Goal: Transaction & Acquisition: Purchase product/service

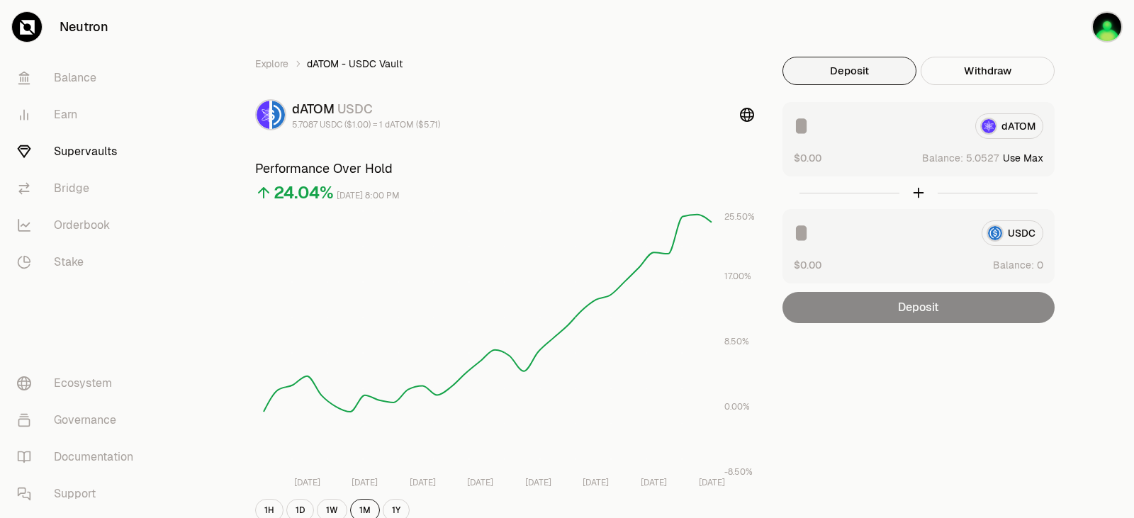
click at [1019, 156] on button "Use Max" at bounding box center [1023, 158] width 40 height 14
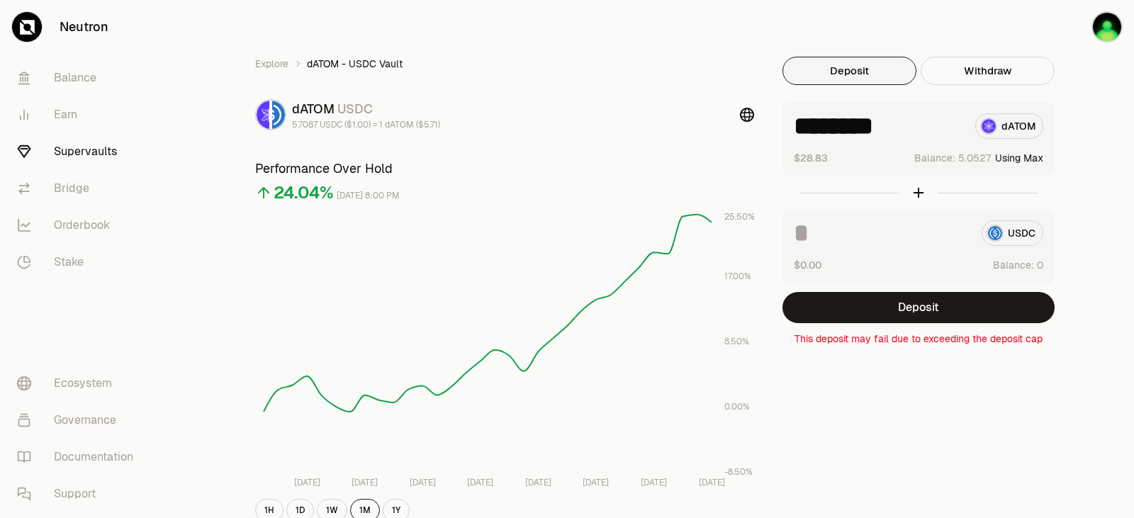
drag, startPoint x: 918, startPoint y: 130, endPoint x: 811, endPoint y: 125, distance: 107.2
click at [811, 125] on input "********" at bounding box center [879, 126] width 170 height 26
type input "*"
click at [973, 401] on div "Explore dATOM - USDC Vault dATOM USDC 5.7087 USDC ($1.00) = 1 dATOM ($5.71) Per…" at bounding box center [646, 463] width 817 height 813
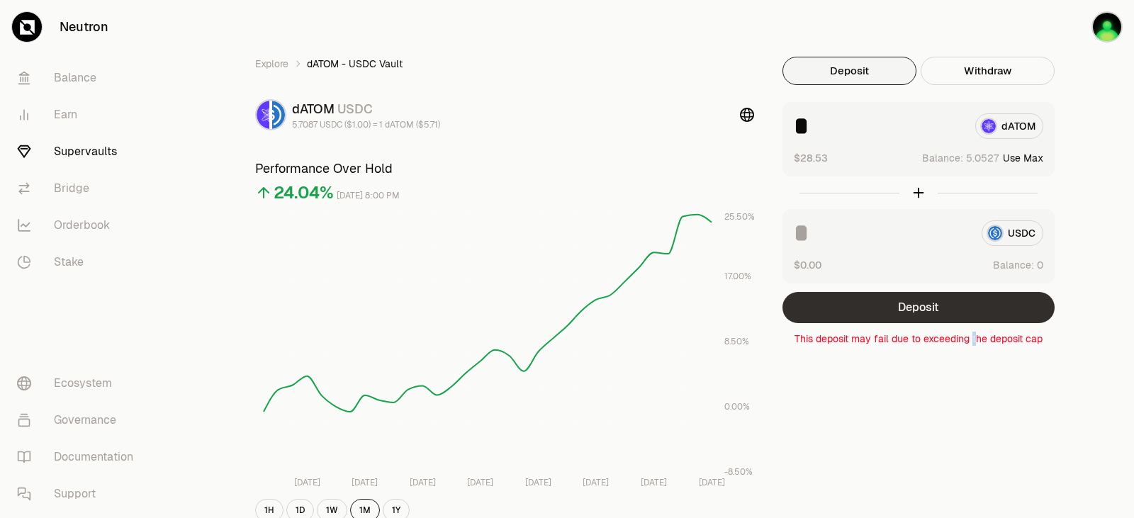
click at [929, 306] on button "Deposit" at bounding box center [919, 307] width 272 height 31
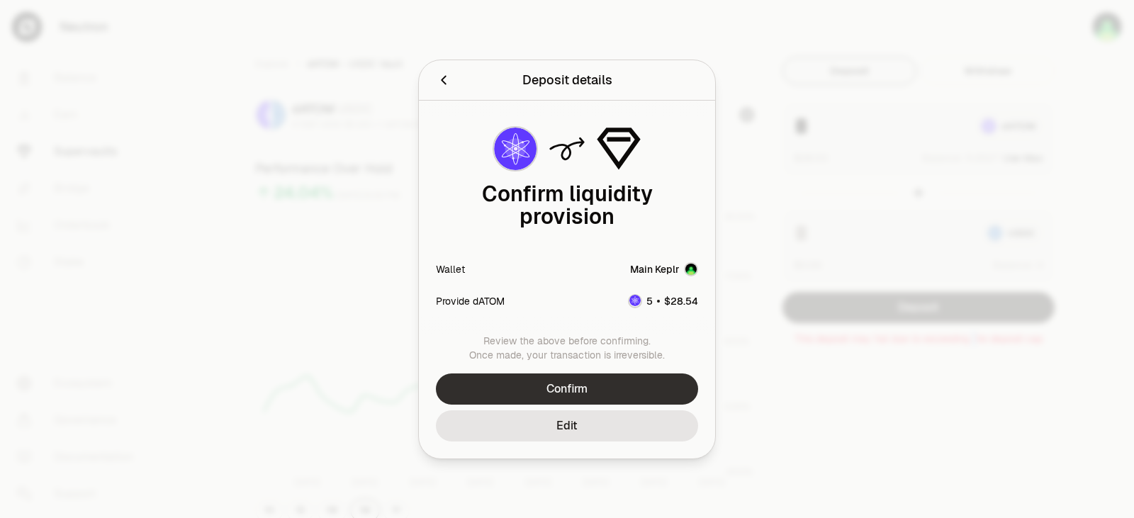
click at [581, 383] on button "Confirm" at bounding box center [567, 389] width 262 height 31
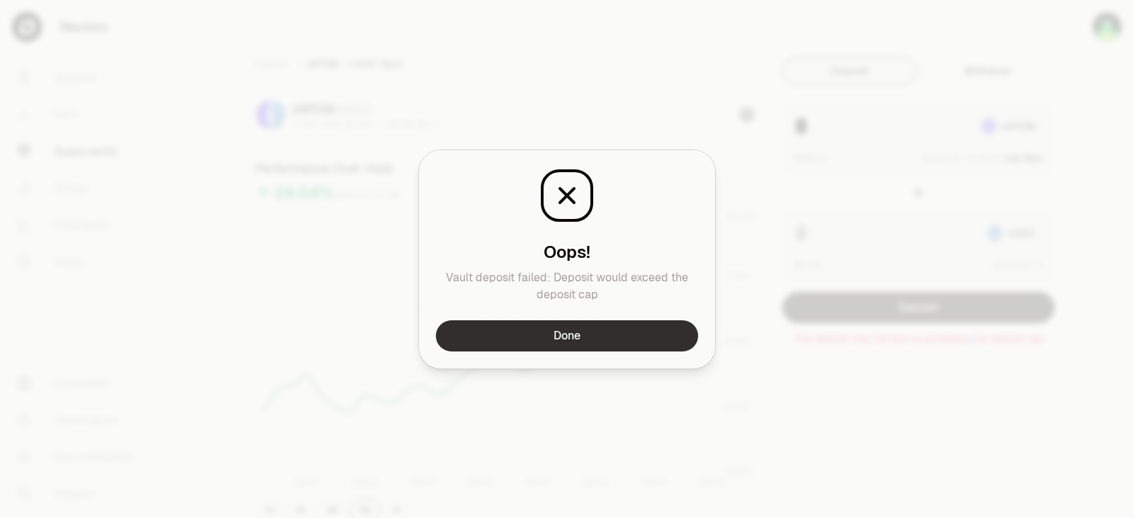
click at [579, 330] on button "Done" at bounding box center [567, 335] width 262 height 31
